Goal: Task Accomplishment & Management: Use online tool/utility

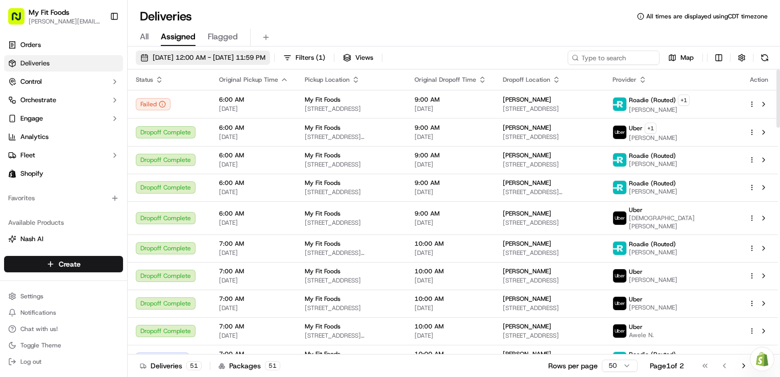
click at [219, 52] on button "[DATE] 12:00 AM - [DATE] 11:59 PM" at bounding box center [203, 58] width 134 height 14
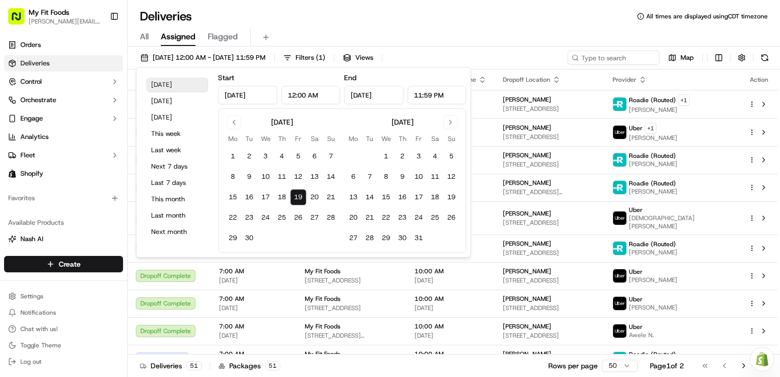
click at [163, 83] on button "[DATE]" at bounding box center [176, 85] width 61 height 14
click at [358, 21] on div "Deliveries All times are displayed using CDT timezone" at bounding box center [454, 16] width 652 height 16
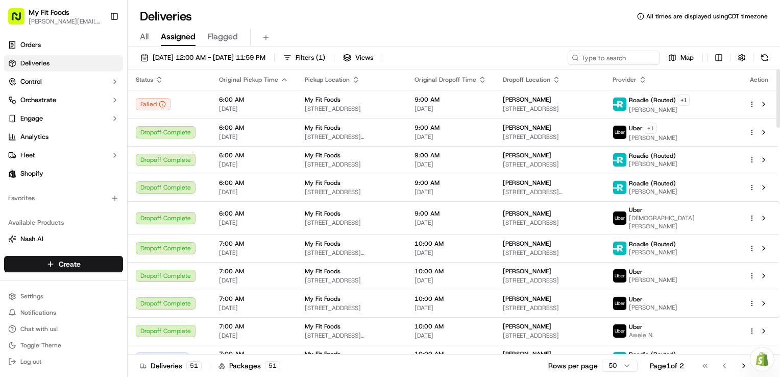
click at [352, 79] on icon "button" at bounding box center [356, 80] width 8 height 8
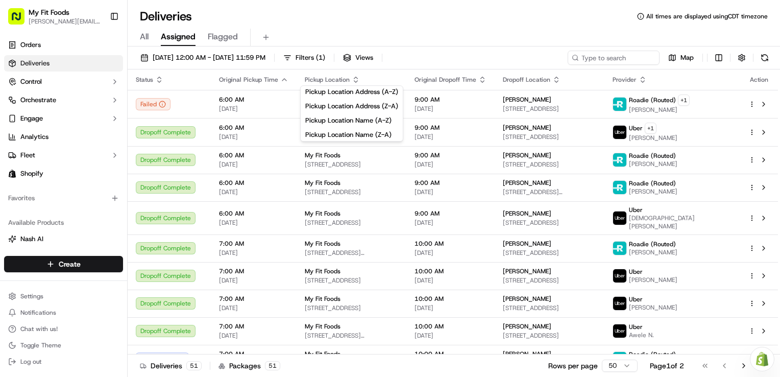
click at [376, 24] on div "All Assigned Flagged" at bounding box center [454, 35] width 652 height 22
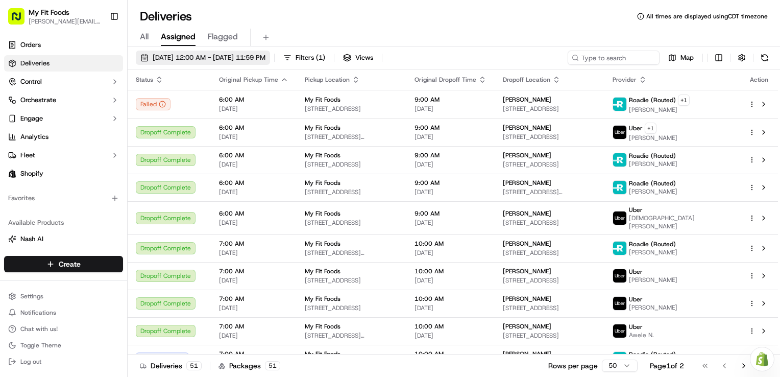
click at [226, 54] on span "[DATE] 12:00 AM - [DATE] 11:59 PM" at bounding box center [209, 57] width 113 height 9
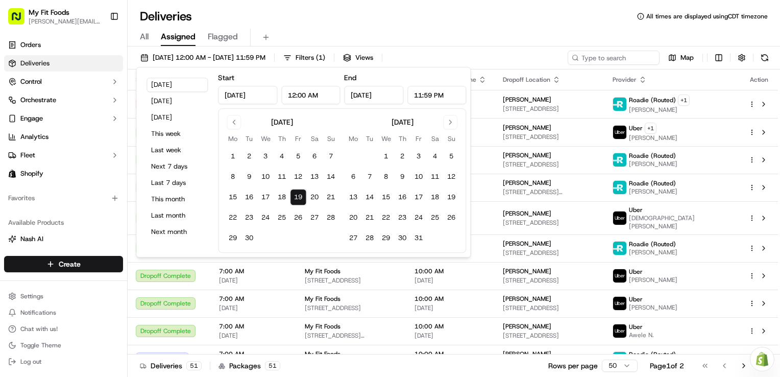
click at [299, 201] on button "19" at bounding box center [298, 197] width 16 height 16
click at [165, 85] on button "[DATE]" at bounding box center [176, 85] width 61 height 14
click at [457, 44] on div "All Assigned Flagged" at bounding box center [454, 38] width 652 height 18
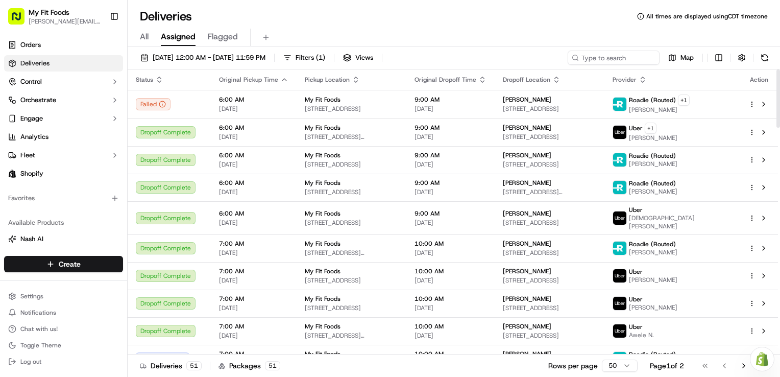
click at [352, 81] on icon "button" at bounding box center [356, 80] width 8 height 8
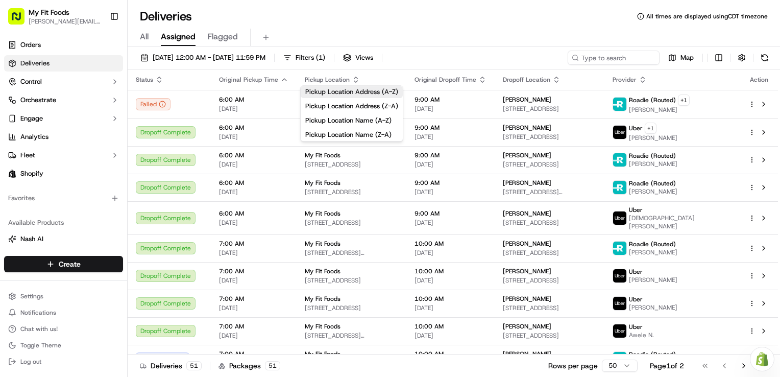
click at [353, 93] on button "Pickup Location Address (A-Z)" at bounding box center [352, 92] width 102 height 12
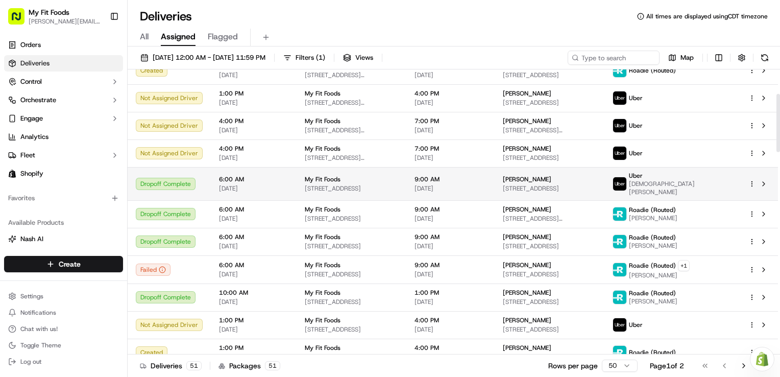
scroll to position [130, 0]
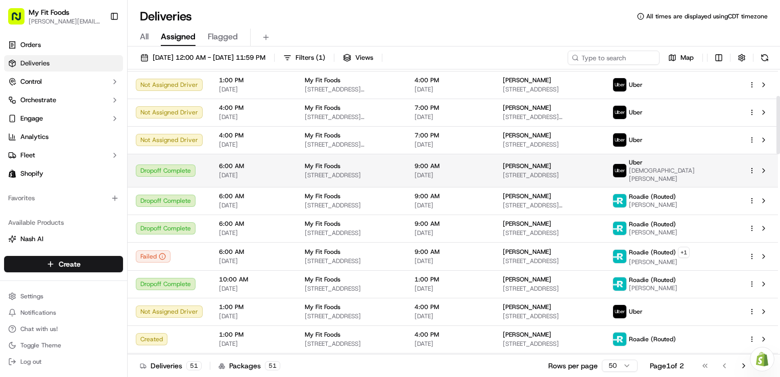
click at [194, 165] on div "Dropoff Complete" at bounding box center [169, 170] width 67 height 12
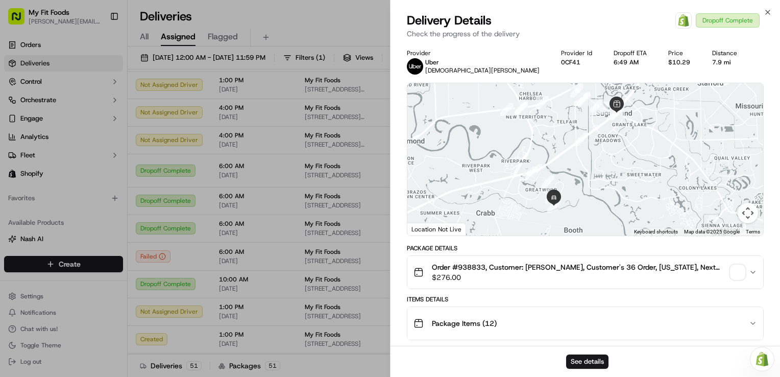
click at [736, 273] on span "button" at bounding box center [737, 272] width 14 height 14
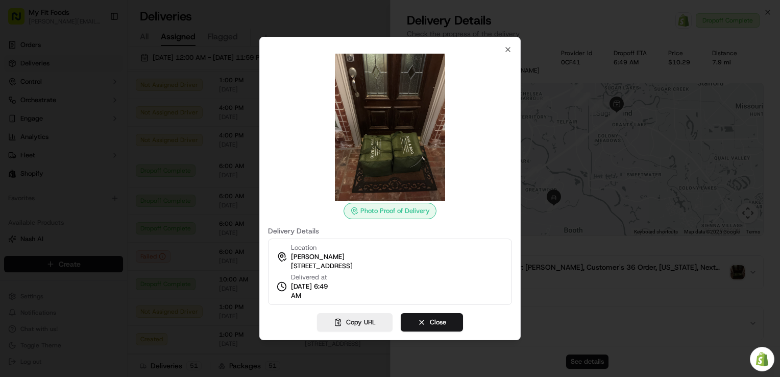
click at [512, 49] on div "Photo Proof of Delivery Delivery Details Location [PERSON_NAME] [STREET_ADDRESS…" at bounding box center [389, 188] width 261 height 303
click at [505, 48] on icon "button" at bounding box center [508, 49] width 8 height 8
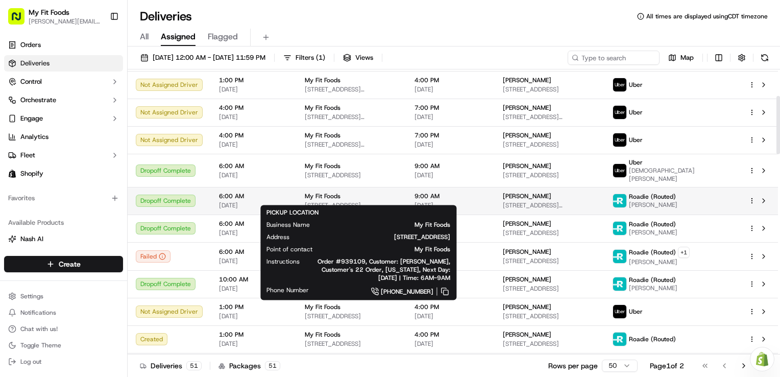
click at [346, 192] on div "My Fit Foods" at bounding box center [351, 196] width 93 height 8
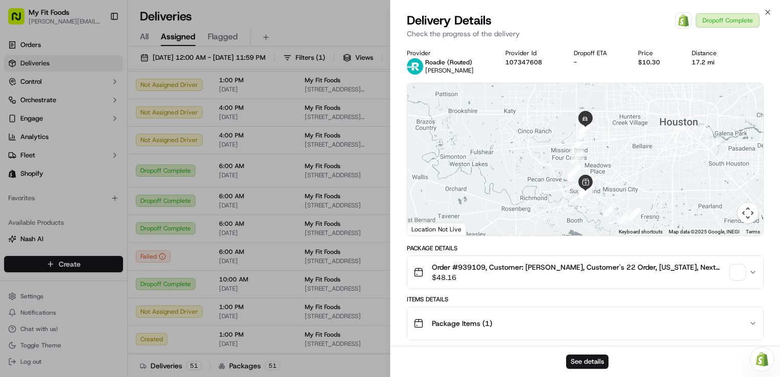
click at [734, 271] on span "button" at bounding box center [737, 272] width 14 height 14
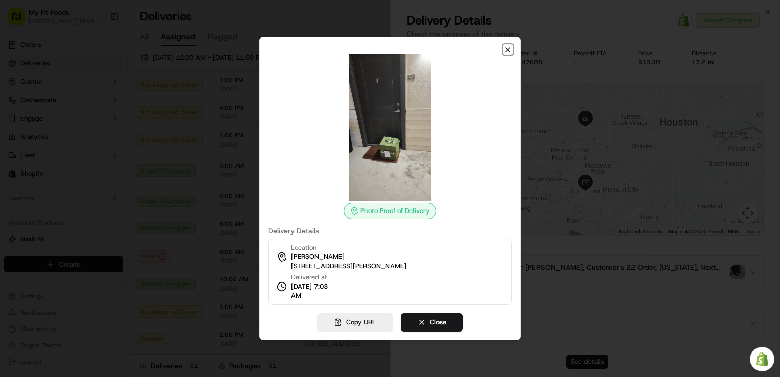
click at [506, 50] on icon "button" at bounding box center [508, 49] width 8 height 8
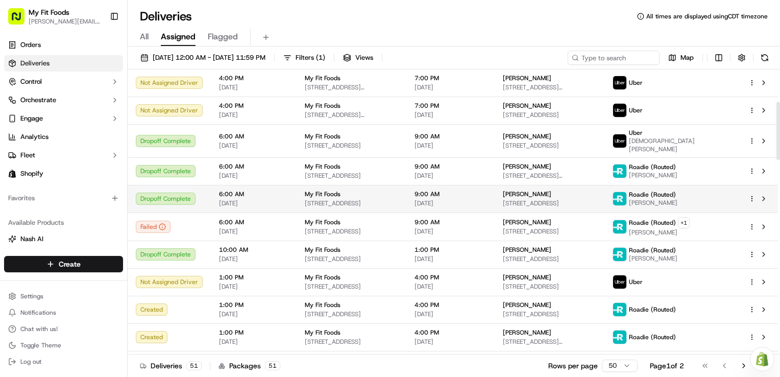
scroll to position [159, 0]
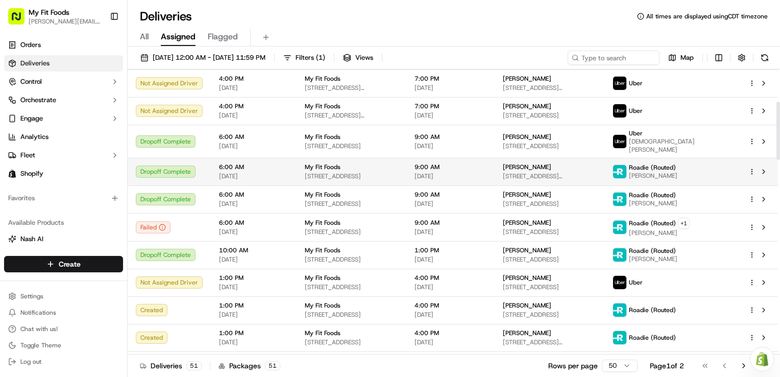
click at [374, 172] on span "[STREET_ADDRESS]" at bounding box center [351, 176] width 93 height 8
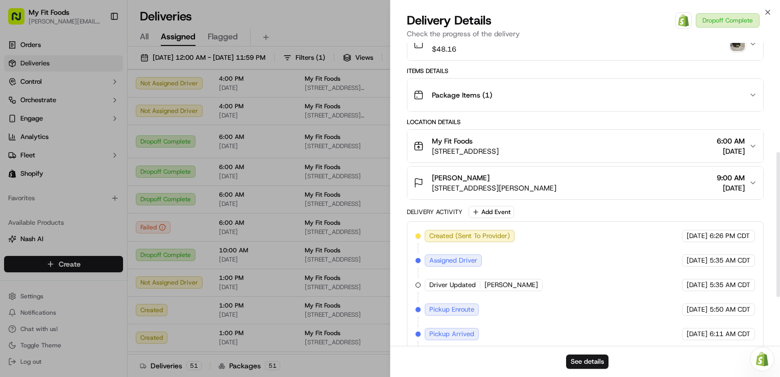
scroll to position [332, 0]
